Goal: Navigation & Orientation: Find specific page/section

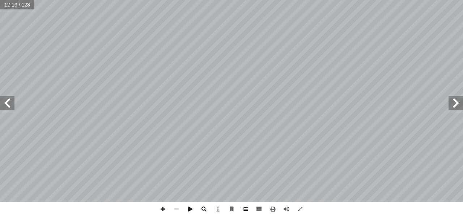
click at [455, 103] on span at bounding box center [455, 103] width 14 height 14
click at [3, 105] on span at bounding box center [7, 103] width 14 height 14
click at [5, 110] on span at bounding box center [7, 103] width 14 height 14
click at [453, 100] on span at bounding box center [455, 103] width 14 height 14
click at [455, 100] on span at bounding box center [455, 103] width 14 height 14
